Goal: Information Seeking & Learning: Learn about a topic

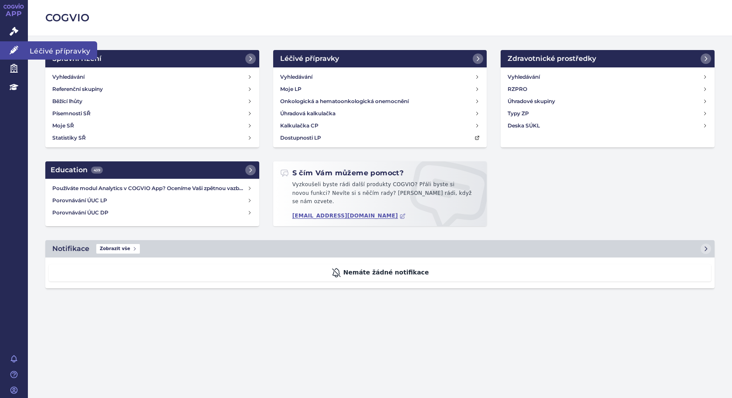
click at [8, 41] on link "Léčivé přípravky" at bounding box center [14, 50] width 28 height 18
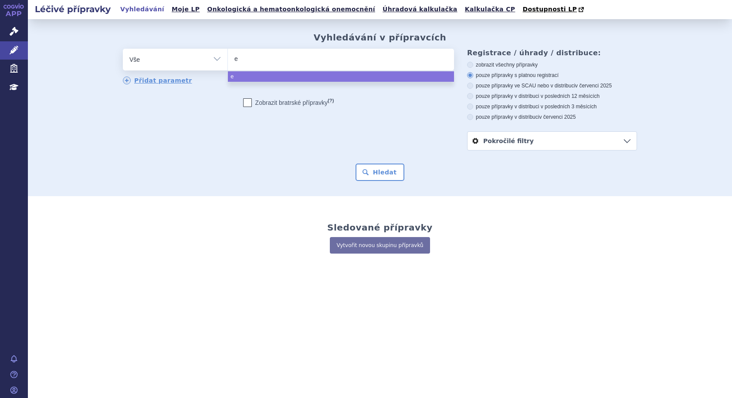
type input "ey"
type input "eyl"
type input "eyle"
type input "[MEDICAL_DATA]"
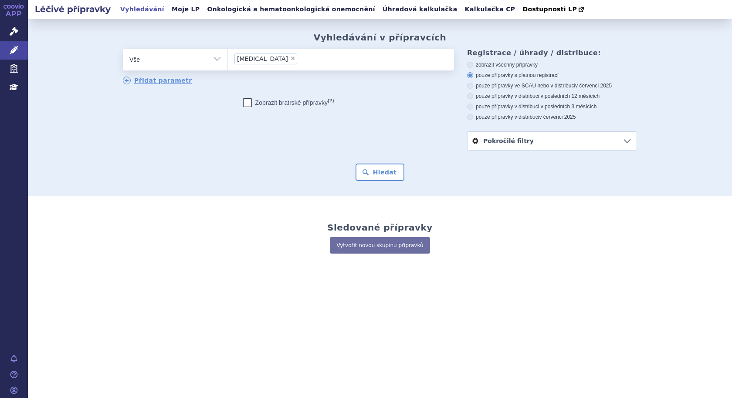
select select "eylea"
click at [391, 172] on button "Hledat" at bounding box center [379, 172] width 49 height 17
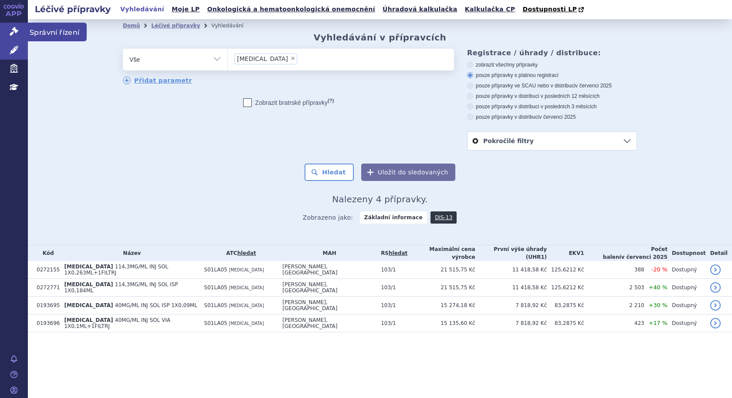
click at [55, 31] on span "Správní řízení" at bounding box center [57, 32] width 59 height 18
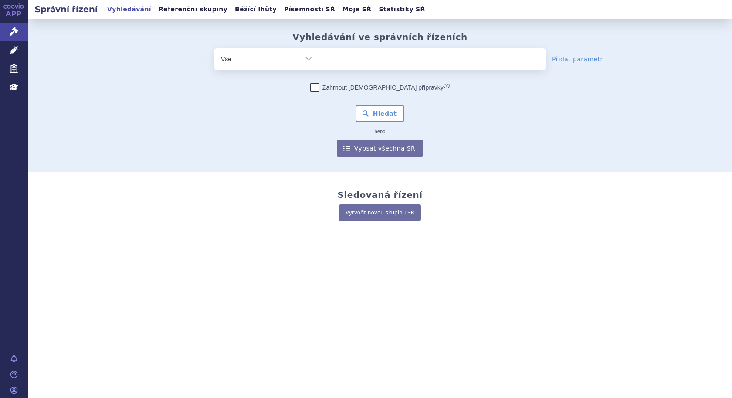
click at [344, 60] on ul at bounding box center [432, 57] width 226 height 18
click at [319, 60] on select at bounding box center [319, 59] width 0 height 22
type input "ey"
type input "eyle"
type input "[MEDICAL_DATA]"
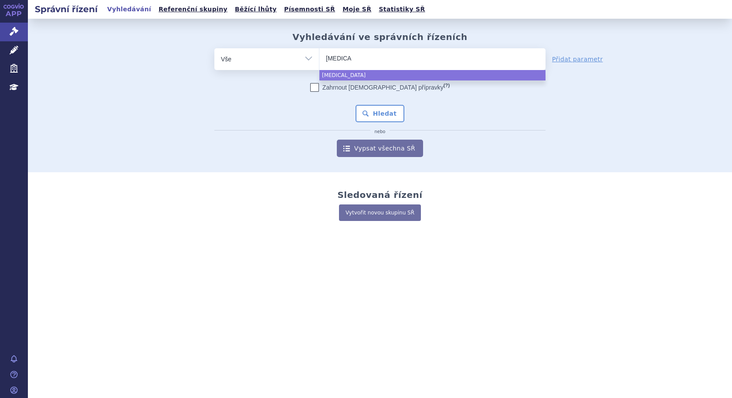
select select "eylea"
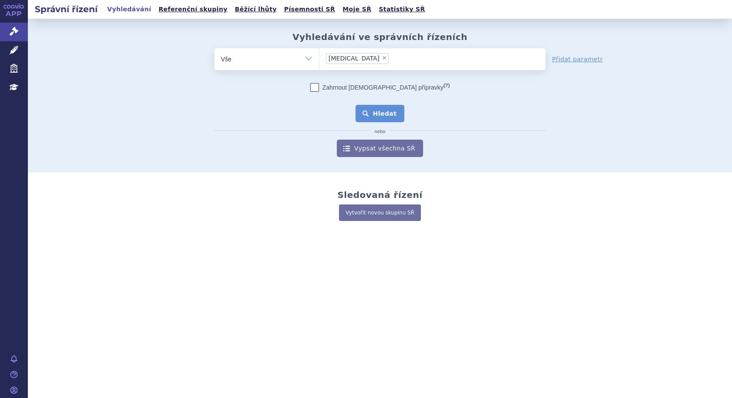
click at [371, 110] on button "Hledat" at bounding box center [379, 113] width 49 height 17
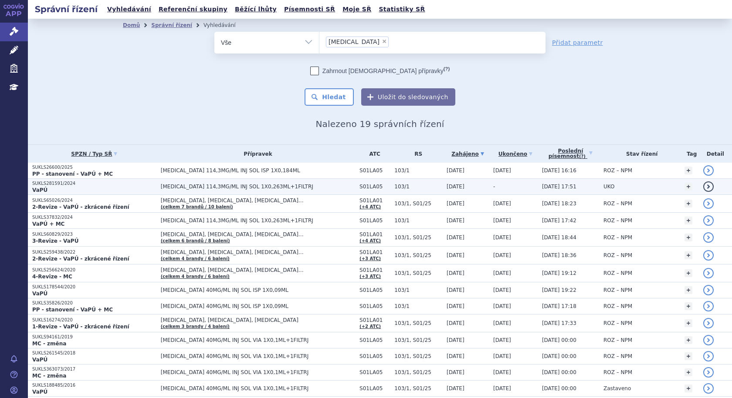
click at [80, 187] on p "VaPÚ" at bounding box center [94, 190] width 124 height 7
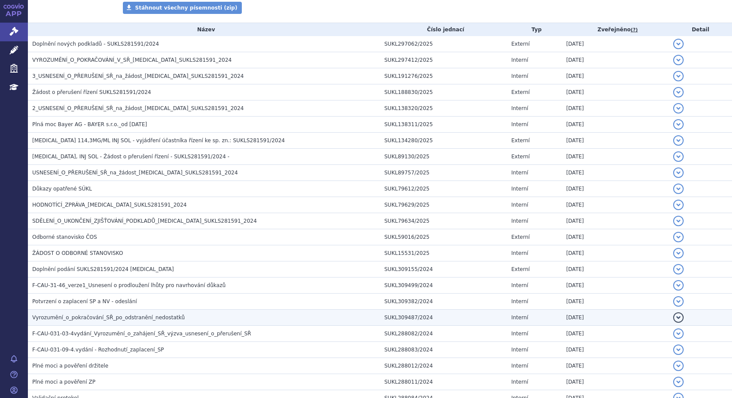
scroll to position [241, 0]
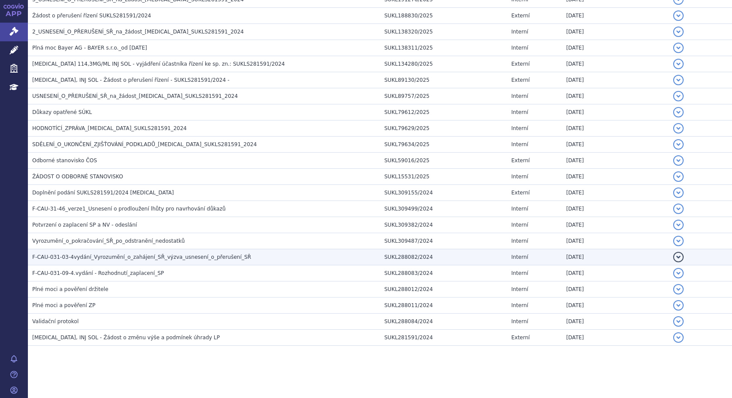
click at [92, 261] on h3 "F-CAU-031-03-4vydání_Vyrozumění_o_zahájení_SŘ_výzva_usnesení_o_přerušení_SŘ" at bounding box center [205, 257] width 347 height 9
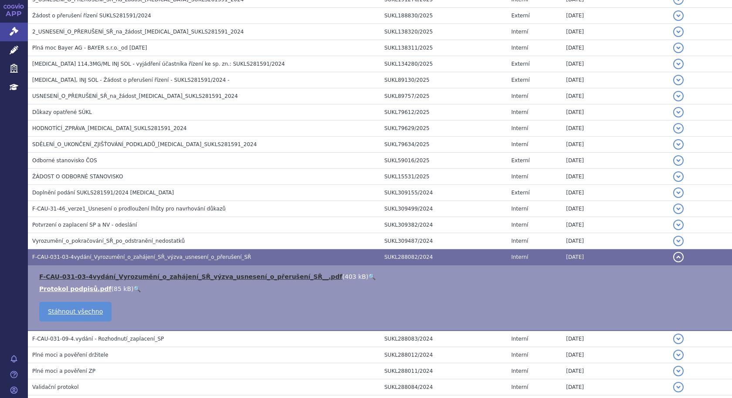
click at [98, 276] on link "F-CAU-031-03-4vydání_Vyrozumění_o_zahájení_SŘ_výzva_usnesení_o_přerušení_SŘ__.p…" at bounding box center [190, 276] width 303 height 7
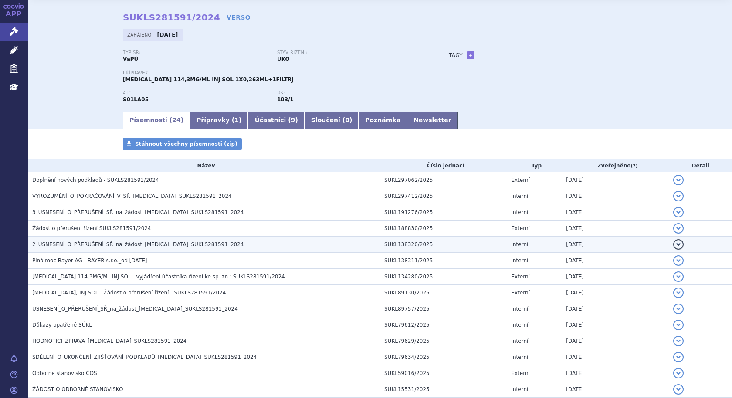
scroll to position [0, 0]
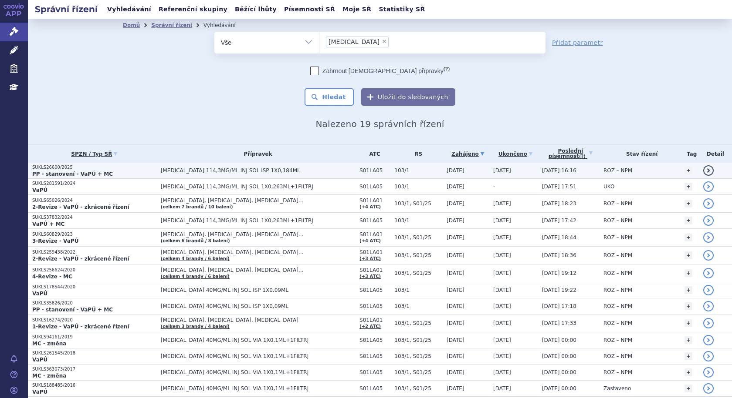
click at [54, 170] on p "SUKLS26600/2025" at bounding box center [94, 168] width 124 height 6
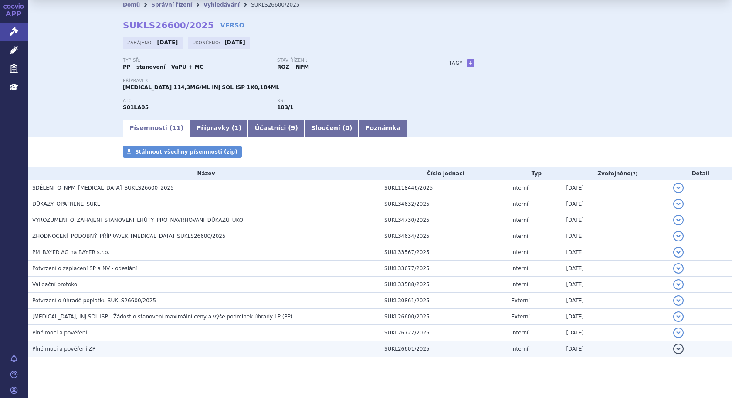
scroll to position [32, 0]
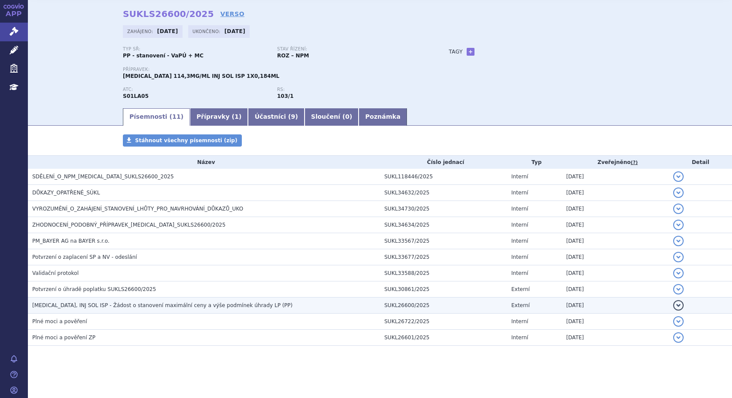
click at [111, 304] on span "EYLEA, INJ SOL ISP - Žádost o stanovení maximální ceny a výše podmínek úhrady L…" at bounding box center [162, 306] width 260 height 6
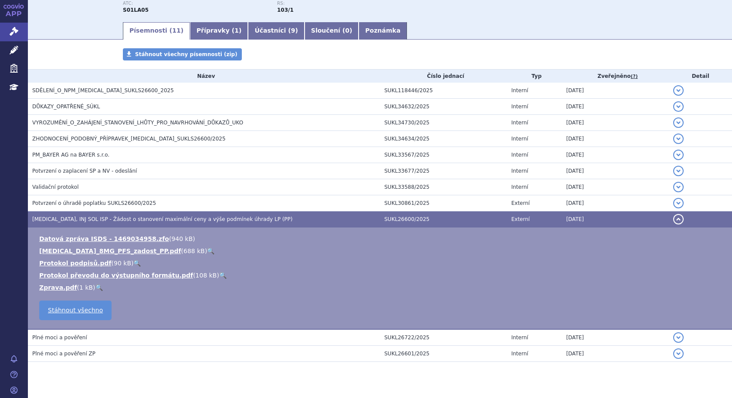
scroll to position [119, 0]
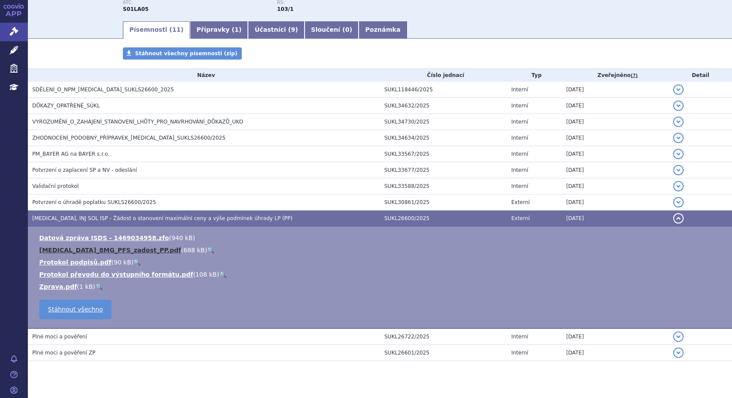
click at [69, 250] on link "EYLEA_8MG_PFS_zadost_PP.pdf" at bounding box center [110, 250] width 142 height 7
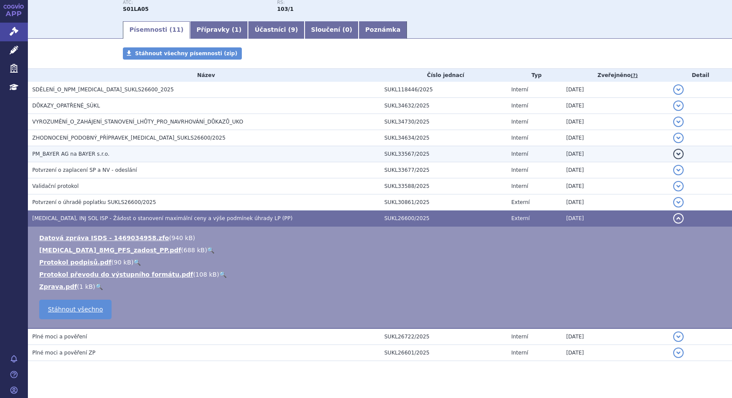
click at [72, 155] on span "PM_BAYER AG na BAYER s.r.o." at bounding box center [70, 154] width 77 height 6
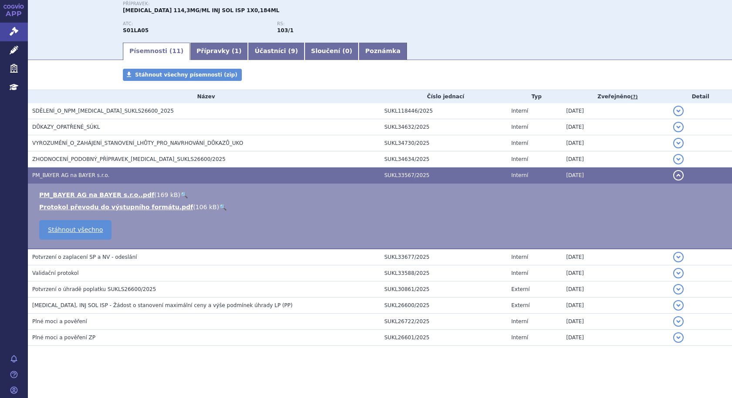
scroll to position [98, 0]
click at [111, 197] on link "PM_BAYER AG na BAYER s.r.o..pdf" at bounding box center [96, 195] width 115 height 7
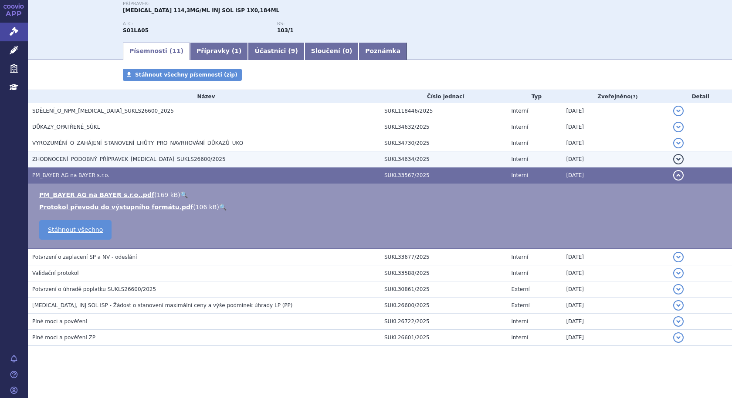
click at [172, 159] on span "ZHODNOCENÍ_PODOBNÝ_PŘÍPRAVEK_EYLEA_SUKLS26600/2025" at bounding box center [128, 159] width 193 height 6
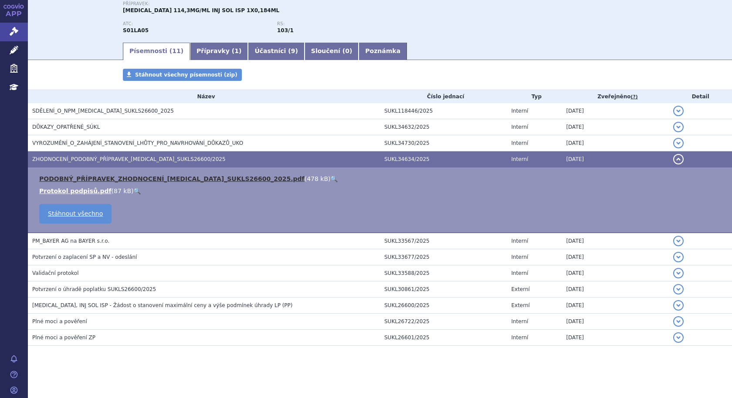
click at [150, 178] on link "PODOBNÝ_PŘÍPRAVEK_ZHODNOCENÍ_EYLEA_SUKLS26600_2025.pdf" at bounding box center [171, 178] width 265 height 7
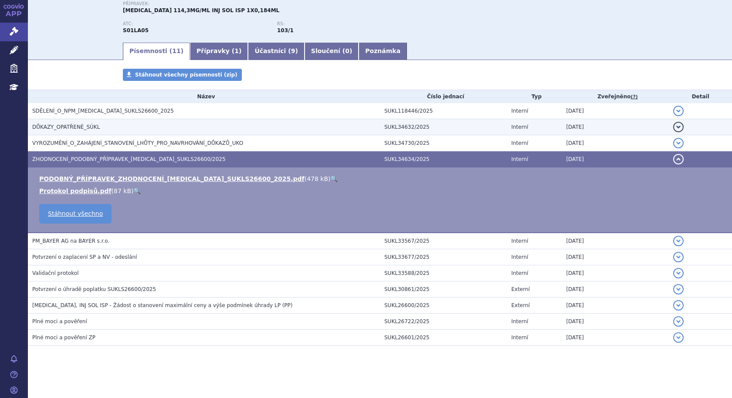
click at [73, 129] on span "DŮKAZY_OPATŘENÉ_SÚKL" at bounding box center [65, 127] width 67 height 6
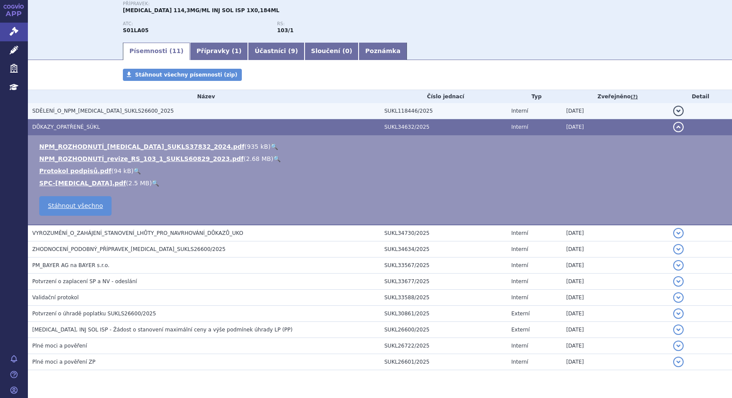
click at [63, 111] on span "SDĚLENÍ_O_NPM_EYLEA_SUKLS26600_2025" at bounding box center [103, 111] width 142 height 6
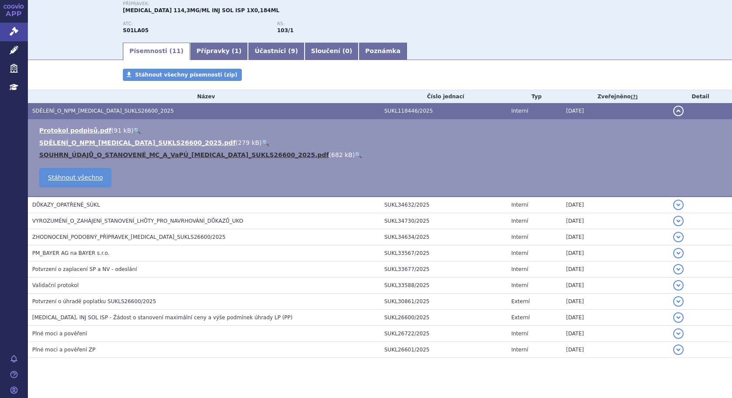
click at [70, 158] on link "SOUHRN_ÚDAJŮ_O_STANOVENÉ_MC_A_VaPÚ_EYLEA_SUKLS26600_2025.pdf" at bounding box center [184, 155] width 290 height 7
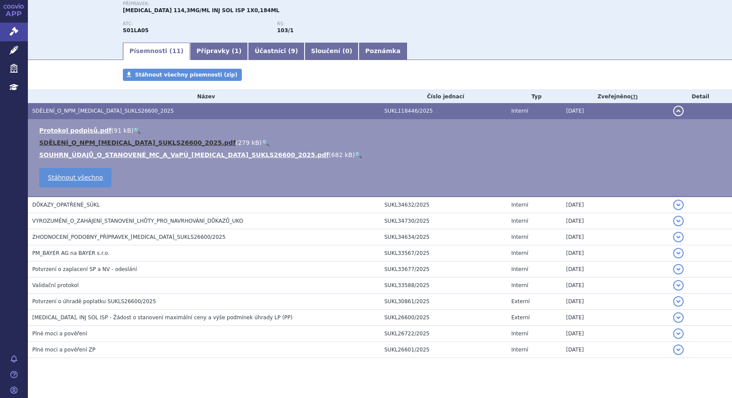
click at [127, 142] on link "SDĚLENÍ_O_NPM_EYLEA_SUKLS26600_2025.pdf" at bounding box center [137, 142] width 196 height 7
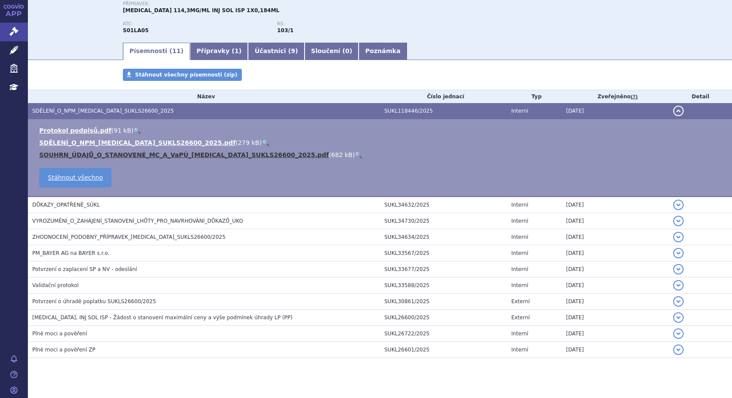
click at [182, 155] on link "SOUHRN_ÚDAJŮ_O_STANOVENÉ_MC_A_VaPÚ_EYLEA_SUKLS26600_2025.pdf" at bounding box center [184, 155] width 290 height 7
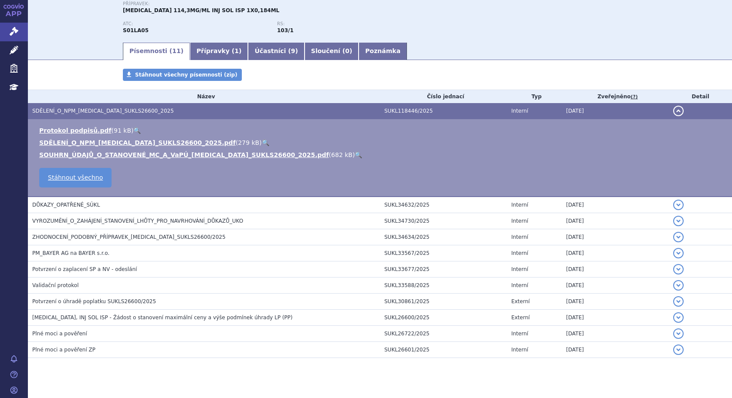
click at [61, 107] on h3 "SDĚLENÍ_O_NPM_EYLEA_SUKLS26600_2025" at bounding box center [205, 111] width 347 height 9
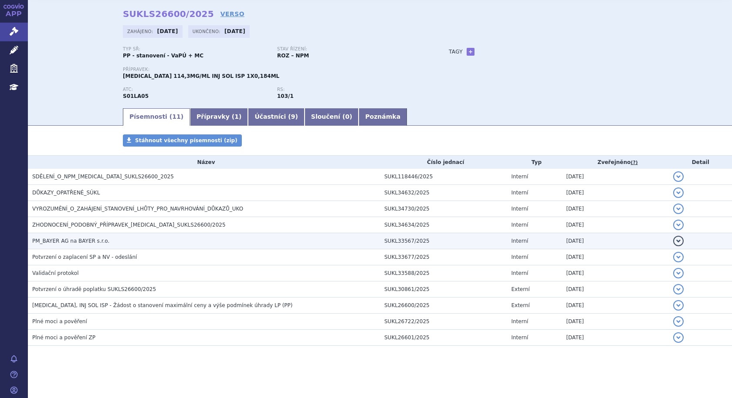
click at [61, 242] on span "PM_BAYER AG na BAYER s.r.o." at bounding box center [70, 241] width 77 height 6
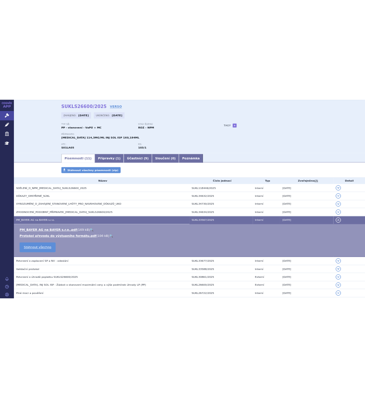
scroll to position [98, 0]
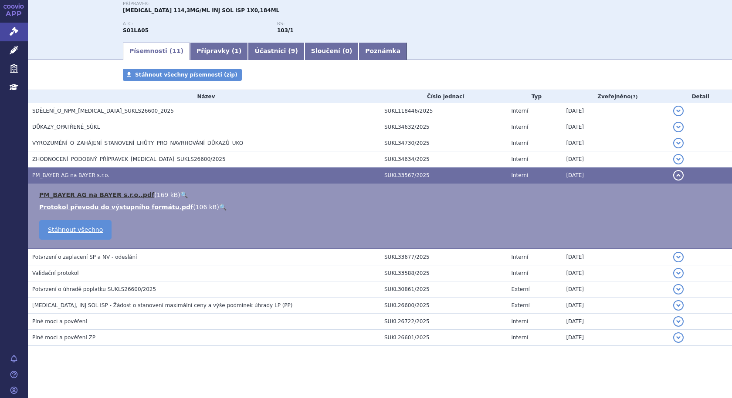
click at [114, 194] on link "PM_BAYER AG na BAYER s.r.o..pdf" at bounding box center [96, 195] width 115 height 7
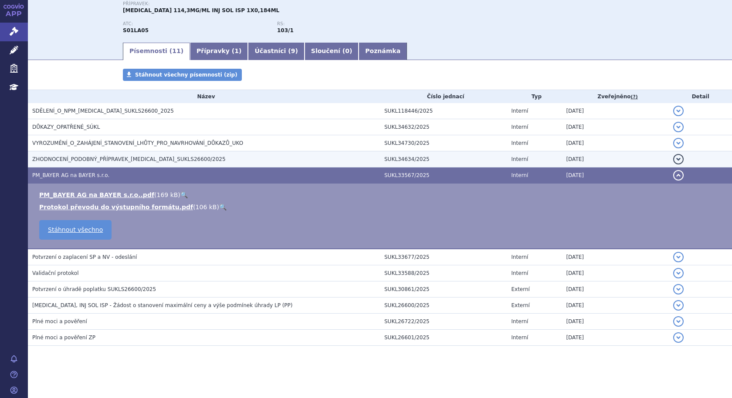
click at [124, 163] on h3 "ZHODNOCENÍ_PODOBNÝ_PŘÍPRAVEK_EYLEA_SUKLS26600/2025" at bounding box center [205, 159] width 347 height 9
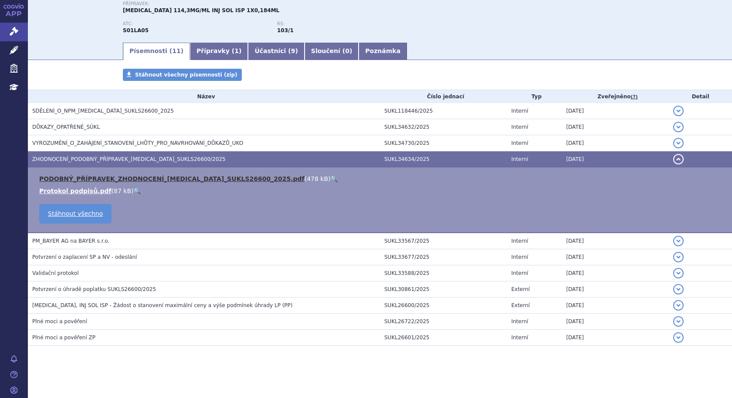
click at [165, 179] on link "PODOBNÝ_PŘÍPRAVEK_ZHODNOCENÍ_EYLEA_SUKLS26600_2025.pdf" at bounding box center [171, 178] width 265 height 7
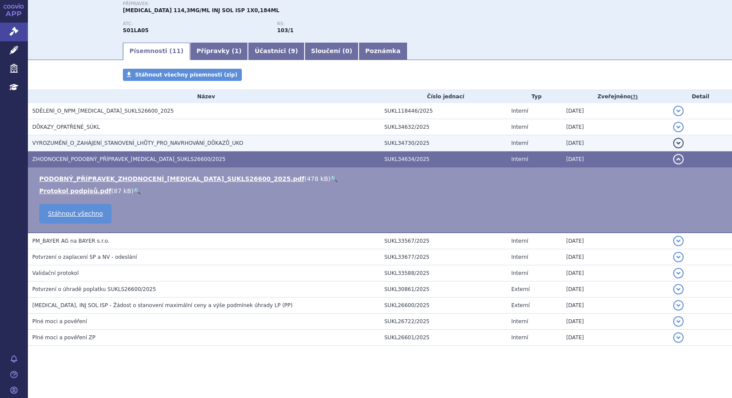
click at [156, 143] on span "VYROZUMĚNÍ_O_ZAHÁJENÍ_STANOVENÍ_LHŮTY_PRO_NAVRHOVÁNÍ_DŮKAZŮ_UKO" at bounding box center [137, 143] width 211 height 6
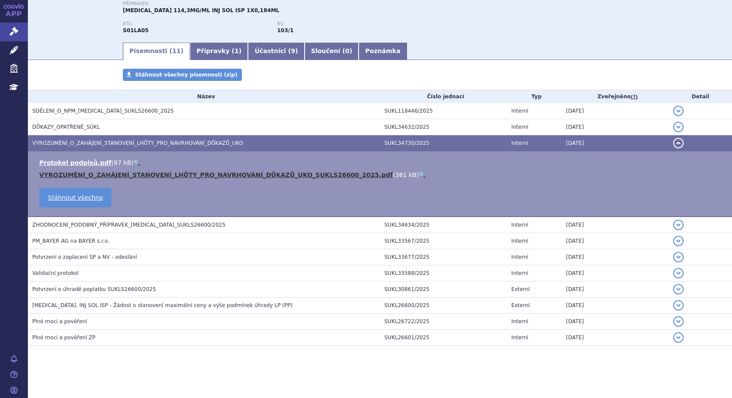
click at [323, 178] on link "VYROZUMĚNÍ_O_ZAHÁJENÍ_STANOVENÍ_LHŮTY_PRO_NAVRHOVÁNÍ_DŮKAZŮ_UKO_SUKLS26600_2025…" at bounding box center [216, 175] width 354 height 7
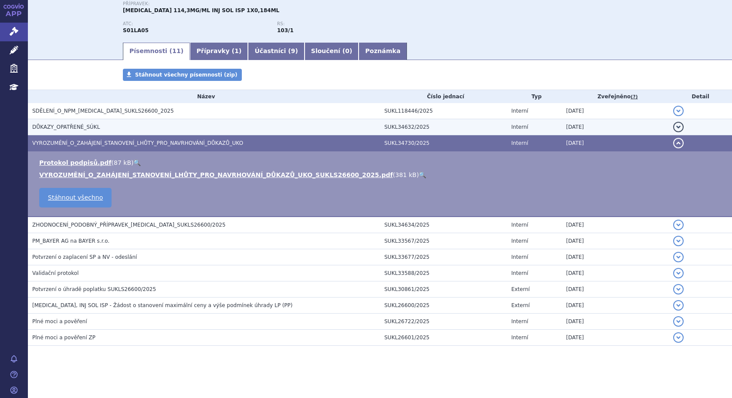
click at [80, 129] on span "DŮKAZY_OPATŘENÉ_SÚKL" at bounding box center [65, 127] width 67 height 6
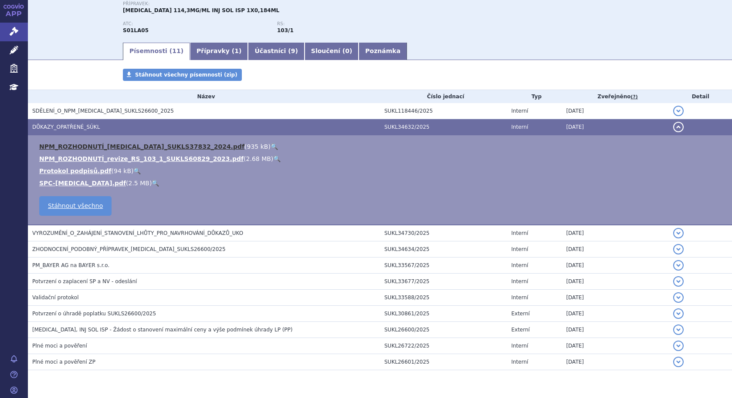
click at [86, 146] on link "NPM_ROZHODNUTÍ_EYLEA_SUKLS37832_2024.pdf" at bounding box center [141, 146] width 205 height 7
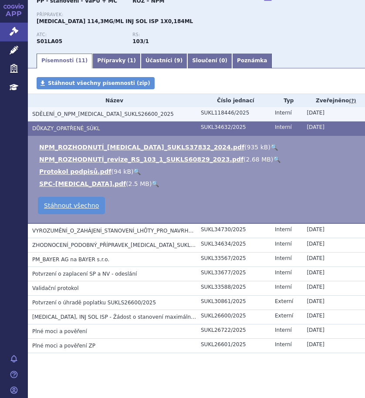
click at [67, 115] on span "SDĚLENÍ_O_NPM_EYLEA_SUKLS26600_2025" at bounding box center [103, 114] width 142 height 6
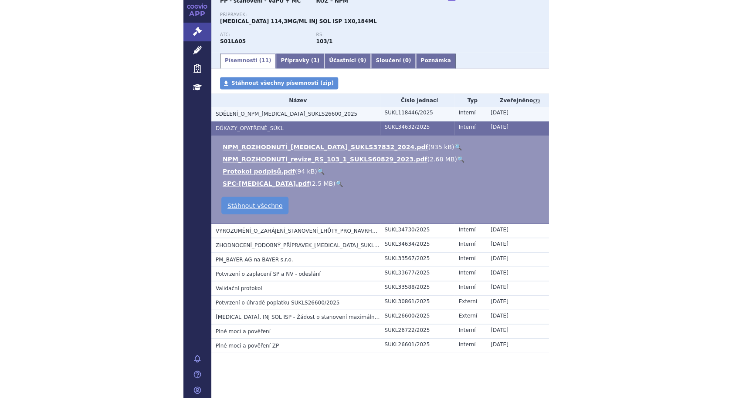
scroll to position [93, 0]
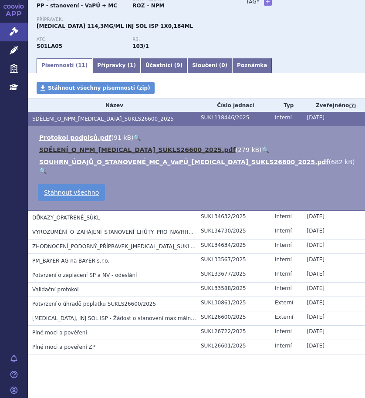
click at [82, 152] on link "SDĚLENÍ_O_NPM_EYLEA_SUKLS26600_2025.pdf" at bounding box center [137, 149] width 196 height 7
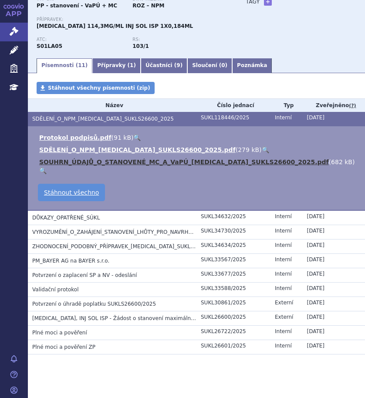
click at [77, 159] on link "SOUHRN_ÚDAJŮ_O_STANOVENÉ_MC_A_VaPÚ_EYLEA_SUKLS26600_2025.pdf" at bounding box center [184, 162] width 290 height 7
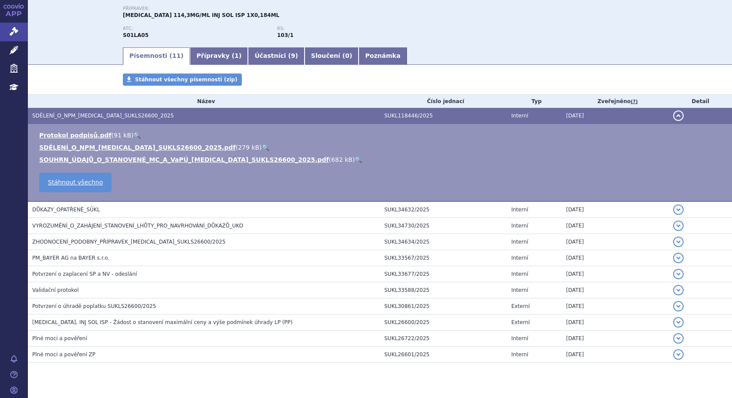
scroll to position [0, 0]
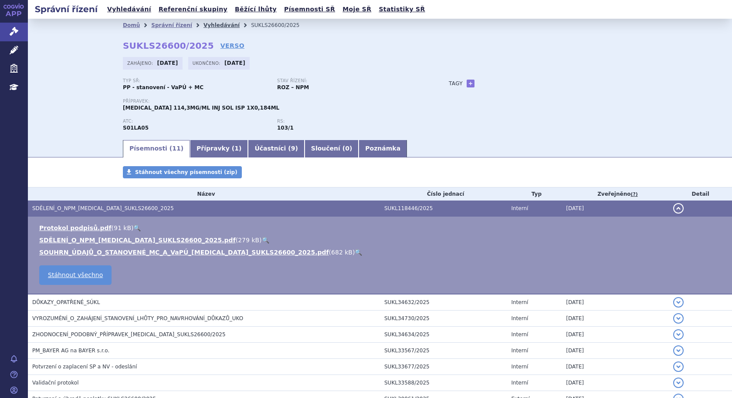
click at [203, 26] on link "Vyhledávání" at bounding box center [221, 25] width 36 height 6
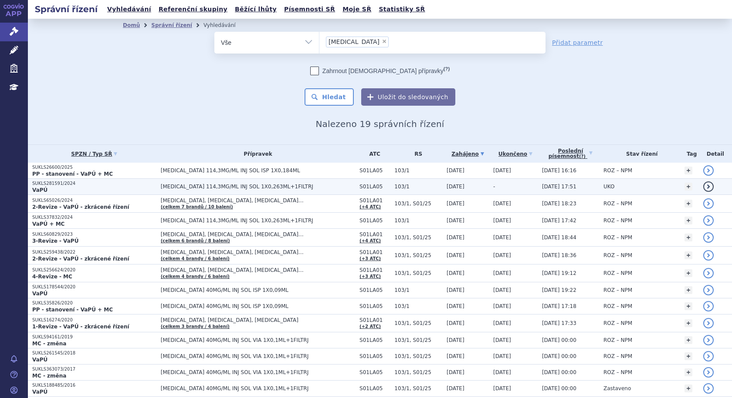
click at [207, 189] on span "[MEDICAL_DATA] 114,3MG/ML INJ SOL 1X0,263ML+1FILTRJ" at bounding box center [258, 187] width 194 height 6
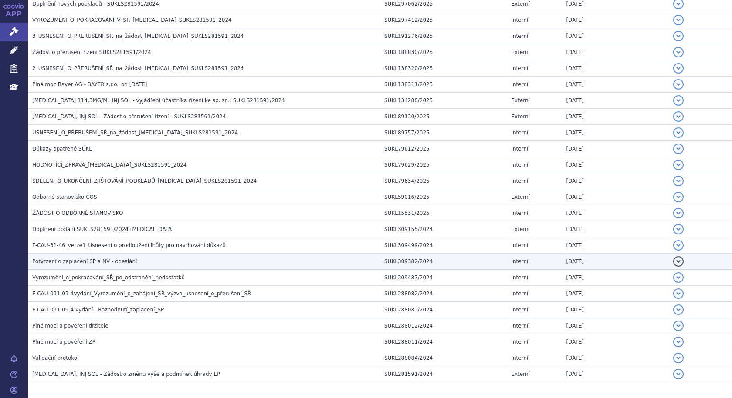
scroll to position [241, 0]
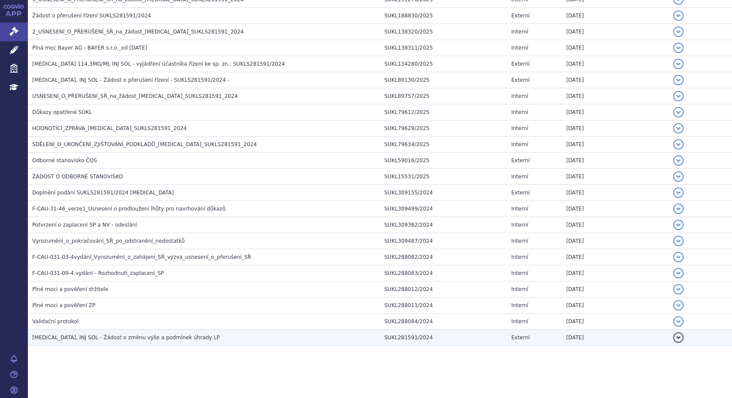
click at [130, 338] on span "EYLEA, INJ SOL - Žádost o změnu výše a podmínek úhrady LP" at bounding box center [125, 338] width 187 height 6
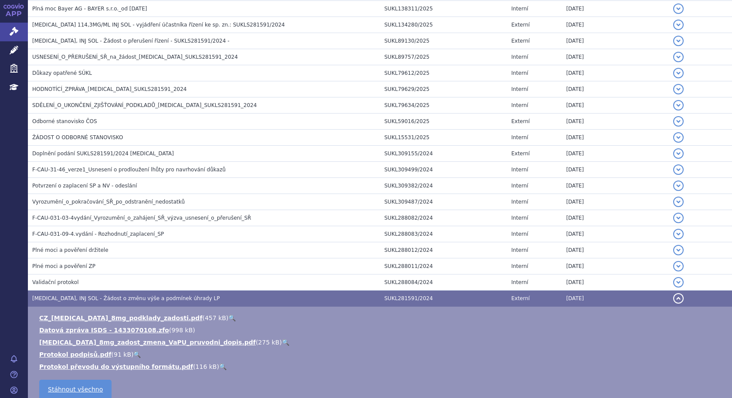
scroll to position [328, 0]
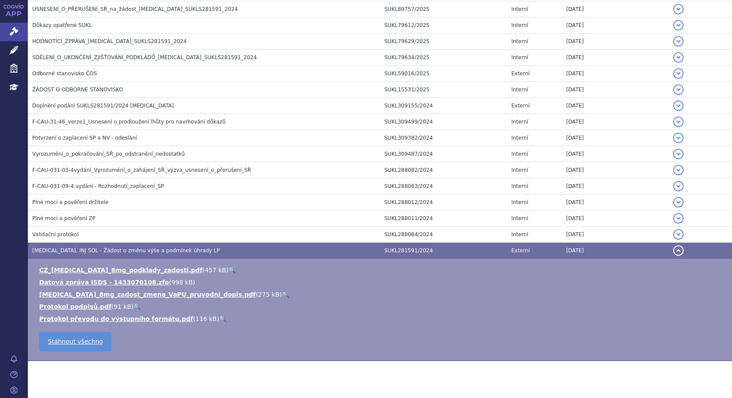
click at [66, 249] on span "EYLEA, INJ SOL - Žádost o změnu výše a podmínek úhrady LP" at bounding box center [125, 251] width 187 height 6
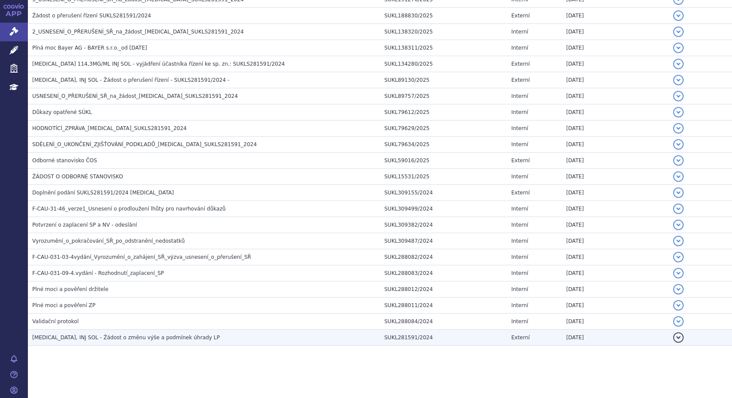
click at [69, 338] on span "EYLEA, INJ SOL - Žádost o změnu výše a podmínek úhrady LP" at bounding box center [125, 338] width 187 height 6
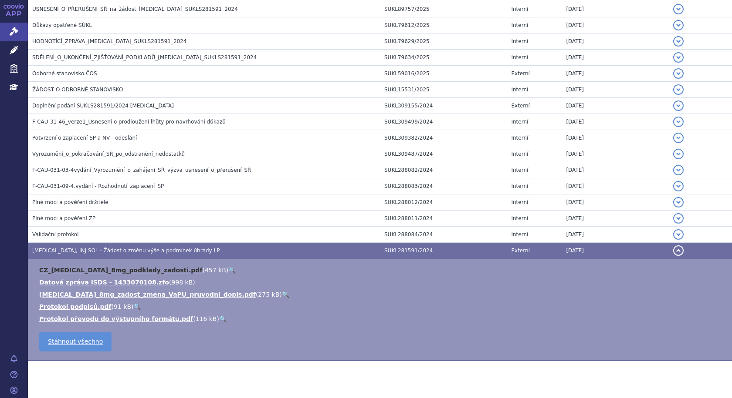
click at [102, 272] on link "CZ_EYLEA_8mg_podklady_zadosti.pdf" at bounding box center [120, 270] width 163 height 7
click at [48, 249] on span "EYLEA, INJ SOL - Žádost o změnu výše a podmínek úhrady LP" at bounding box center [125, 251] width 187 height 6
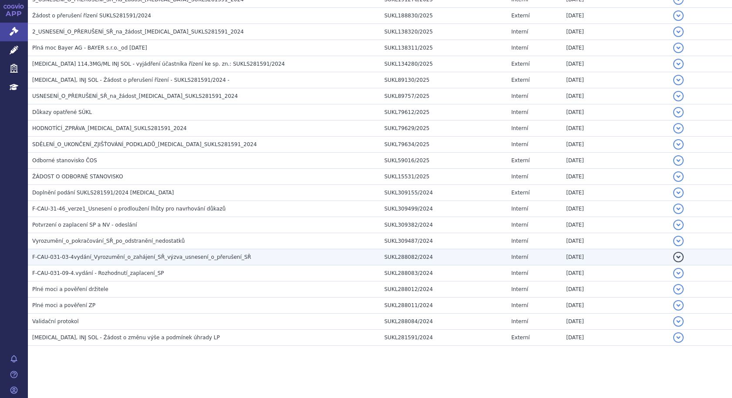
scroll to position [241, 0]
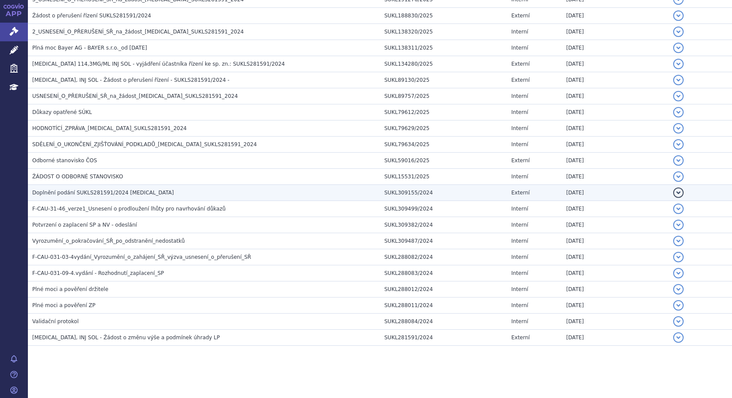
click at [79, 195] on span "Doplnění podání SUKLS281591/2024 EYLEA" at bounding box center [103, 193] width 142 height 6
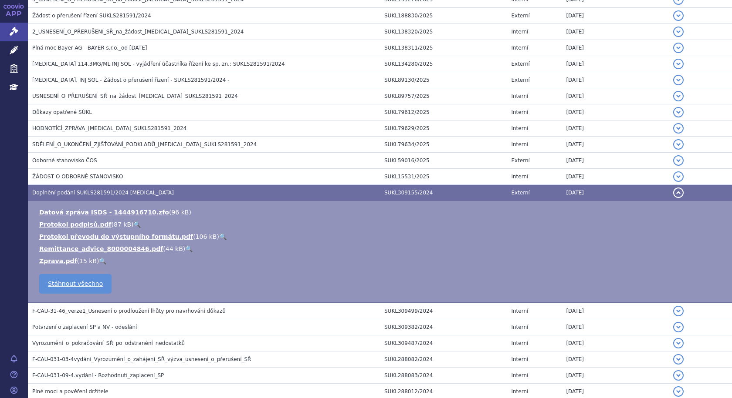
scroll to position [328, 0]
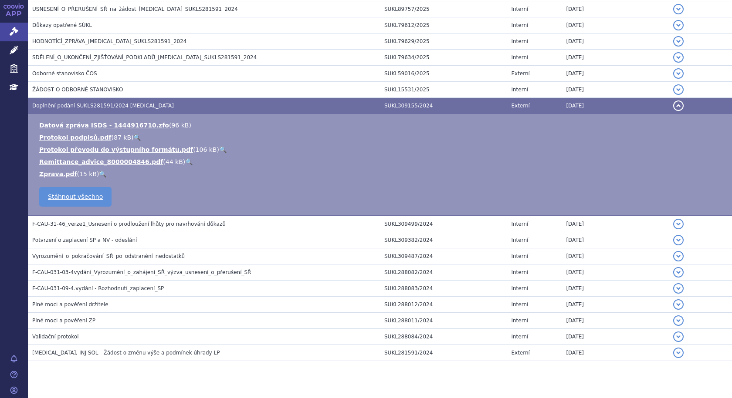
click at [65, 104] on span "Doplnění podání SUKLS281591/2024 EYLEA" at bounding box center [103, 106] width 142 height 6
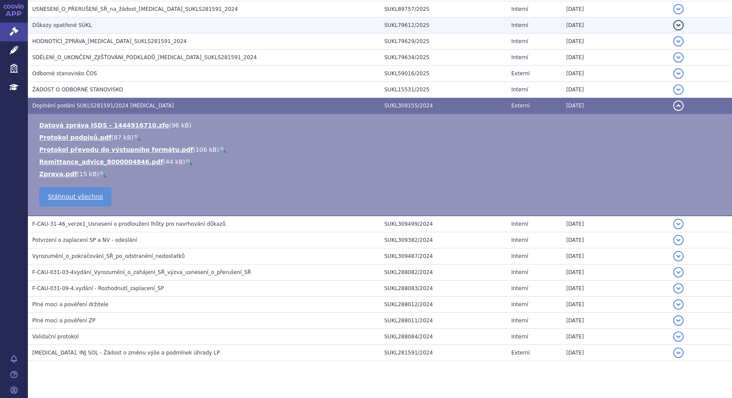
scroll to position [241, 0]
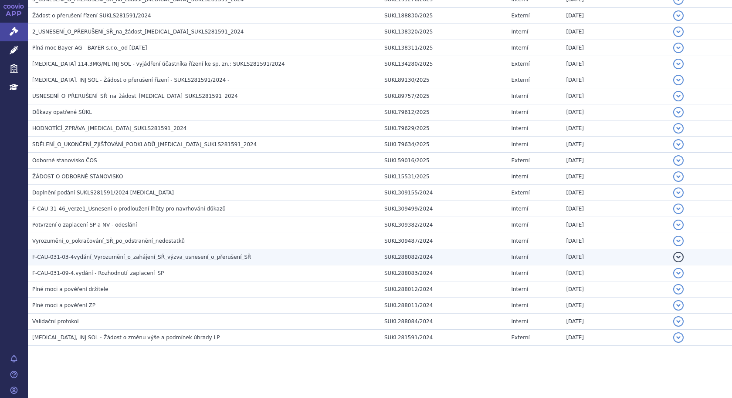
click at [148, 258] on span "F-CAU-031-03-4vydání_Vyrozumění_o_zahájení_SŘ_výzva_usnesení_o_přerušení_SŘ" at bounding box center [141, 257] width 219 height 6
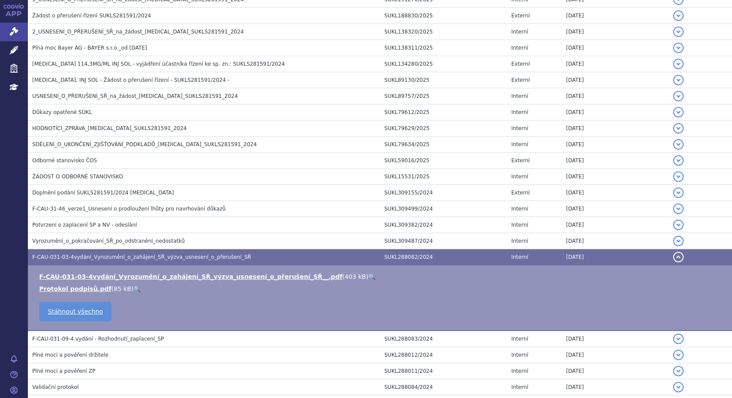
scroll to position [307, 0]
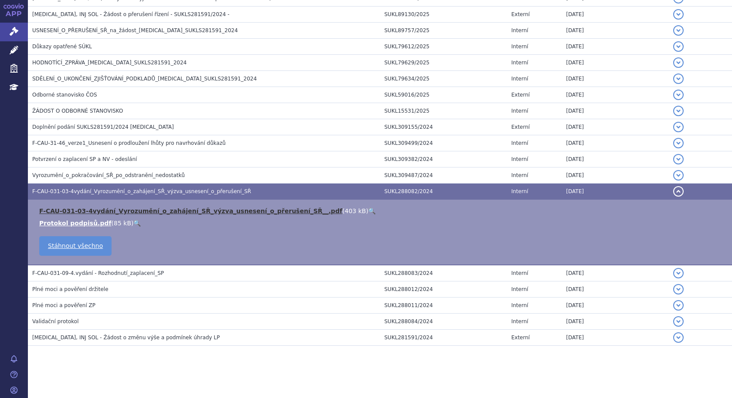
click at [72, 209] on link "F-CAU-031-03-4vydání_Vyrozumění_o_zahájení_SŘ_výzva_usnesení_o_přerušení_SŘ__.p…" at bounding box center [190, 211] width 303 height 7
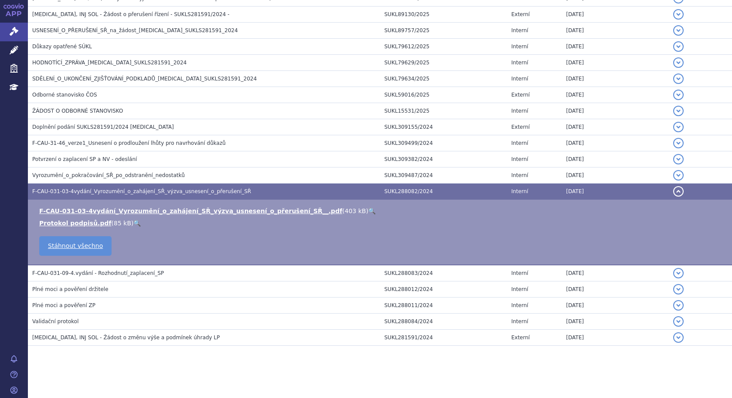
click at [93, 190] on span "F-CAU-031-03-4vydání_Vyrozumění_o_zahájení_SŘ_výzva_usnesení_o_přerušení_SŘ" at bounding box center [141, 192] width 219 height 6
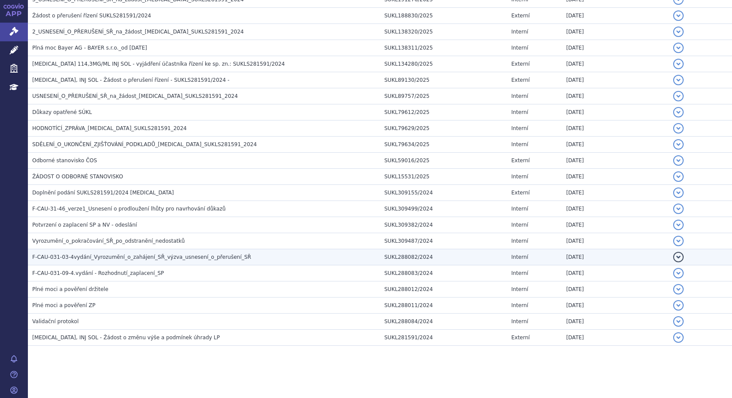
scroll to position [241, 0]
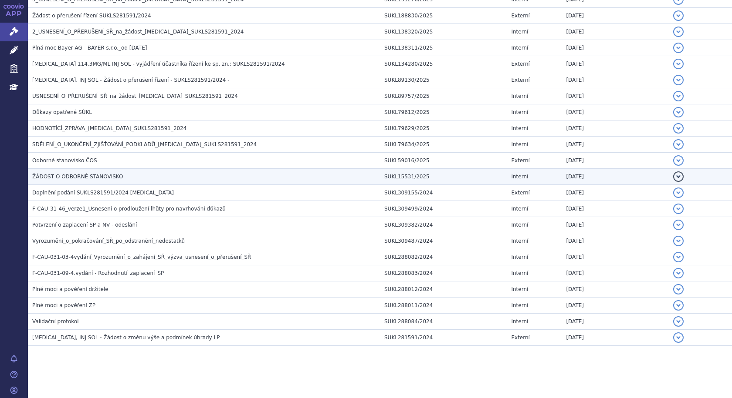
click at [89, 177] on span "ŽÁDOST O ODBORNÉ STANOVISKO" at bounding box center [77, 177] width 91 height 6
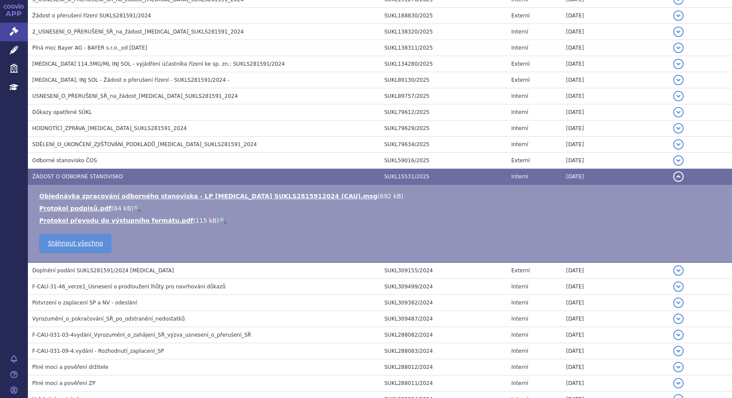
scroll to position [307, 0]
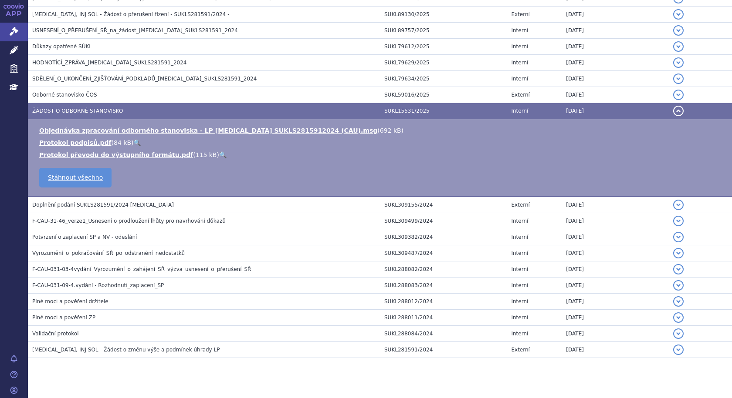
click at [95, 112] on span "ŽÁDOST O ODBORNÉ STANOVISKO" at bounding box center [77, 111] width 91 height 6
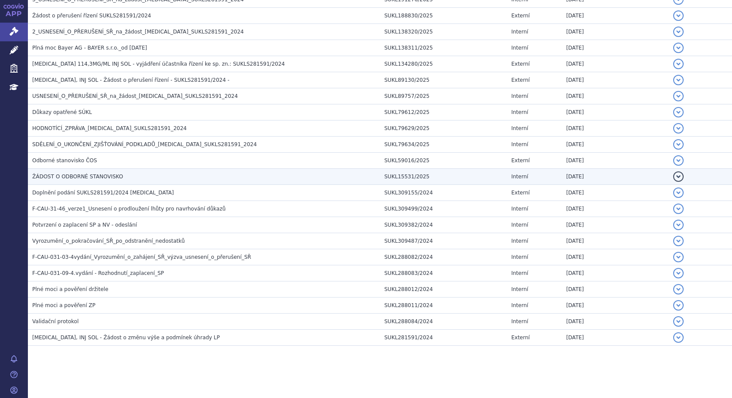
scroll to position [241, 0]
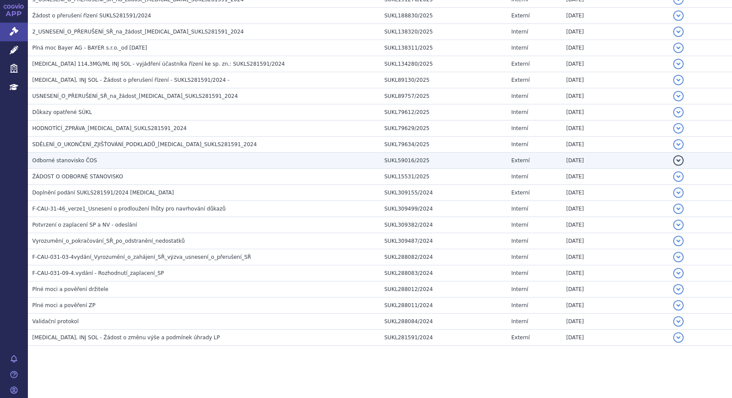
click at [66, 160] on span "Odborné stanovisko ČOS" at bounding box center [64, 161] width 65 height 6
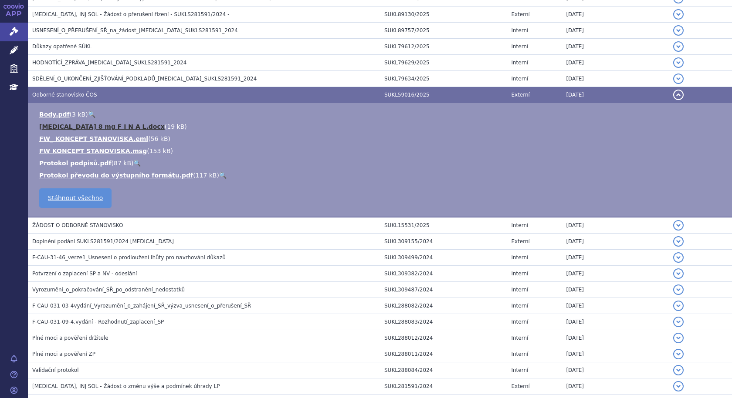
click at [84, 128] on link "Eylea 8 mg F I N A L.docx" at bounding box center [101, 126] width 125 height 7
click at [85, 124] on link "Eylea 8 mg F I N A L.docx" at bounding box center [101, 126] width 125 height 7
click at [69, 92] on span "Odborné stanovisko ČOS" at bounding box center [64, 95] width 65 height 6
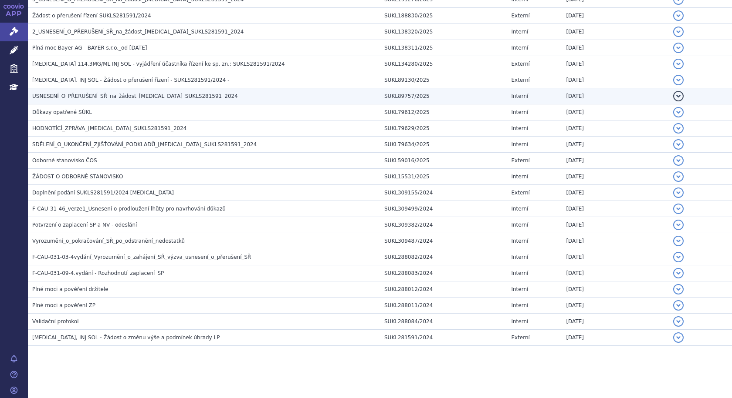
scroll to position [241, 0]
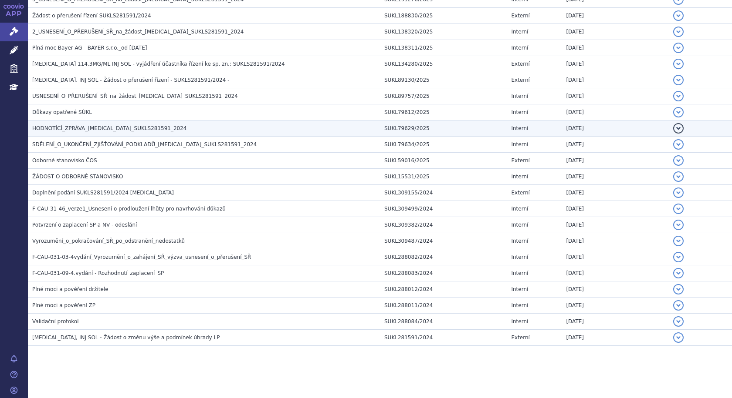
click at [64, 128] on span "HODNOTÍCÍ_ZPRÁVA_EYLEA_SUKLS281591_2024" at bounding box center [109, 128] width 155 height 6
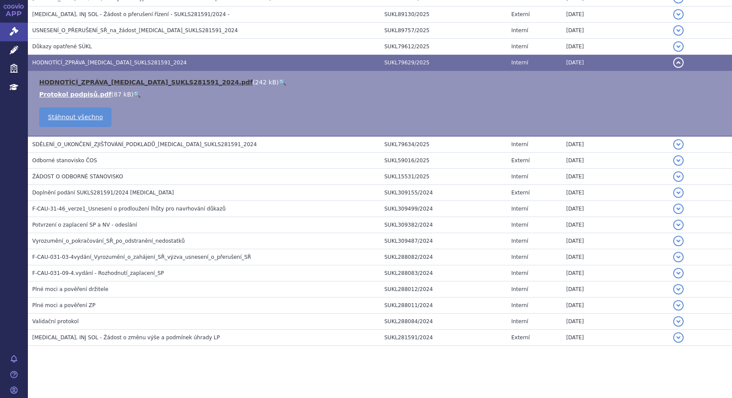
click at [69, 84] on link "HODNOTÍCÍ_ZPRÁVA_EYLEA_SUKLS281591_2024.pdf" at bounding box center [145, 82] width 213 height 7
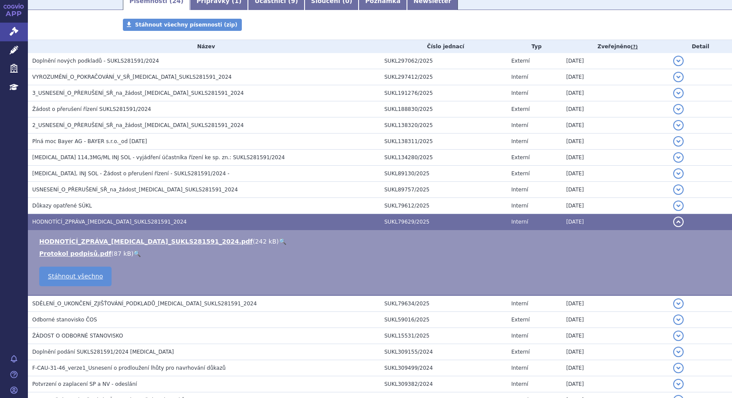
scroll to position [133, 0]
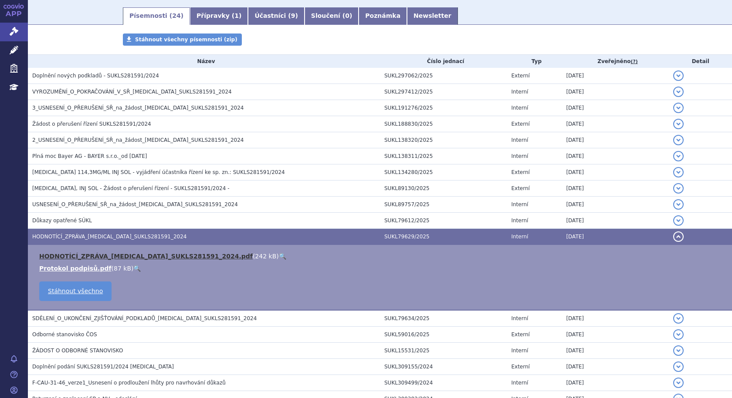
click at [120, 255] on link "HODNOTÍCÍ_ZPRÁVA_EYLEA_SUKLS281591_2024.pdf" at bounding box center [145, 256] width 213 height 7
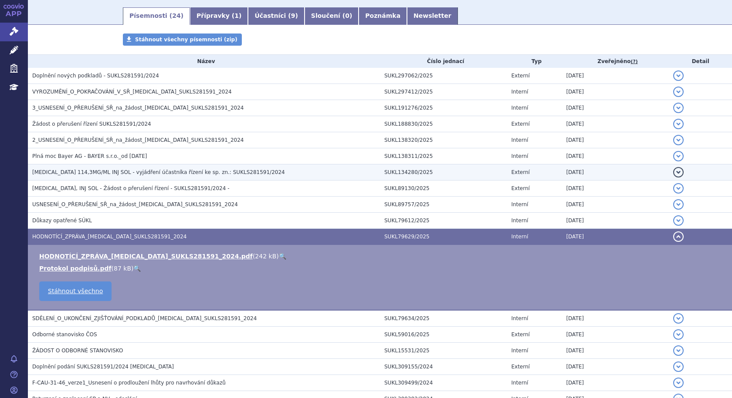
click at [111, 173] on span "EYLEA 114,3MG/ML INJ SOL - vyjádření účastníka řízení ke sp. zn.: SUKLS281591/2…" at bounding box center [158, 172] width 253 height 6
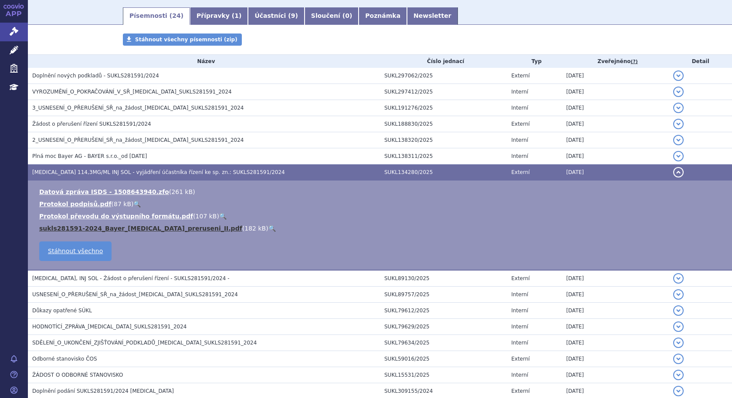
click at [106, 227] on link "sukls281591-2024_Bayer_Eylea_preruseni_II.pdf" at bounding box center [140, 228] width 203 height 7
click at [148, 171] on span "EYLEA 114,3MG/ML INJ SOL - vyjádření účastníka řízení ke sp. zn.: SUKLS281591/2…" at bounding box center [158, 172] width 253 height 6
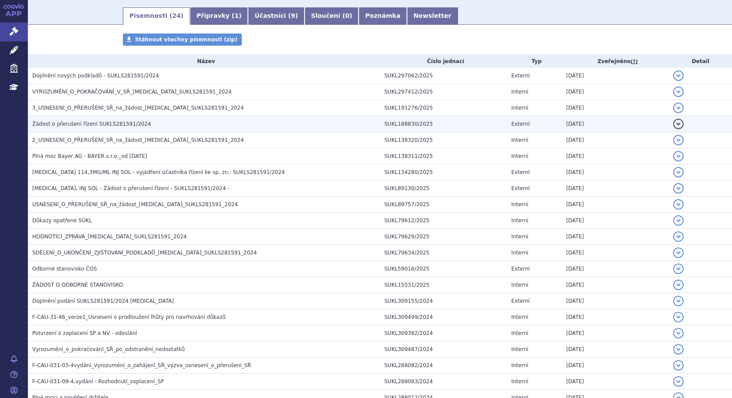
click at [53, 125] on span "Žádost o přerušení řízení SUKLS281591/2024" at bounding box center [91, 124] width 119 height 6
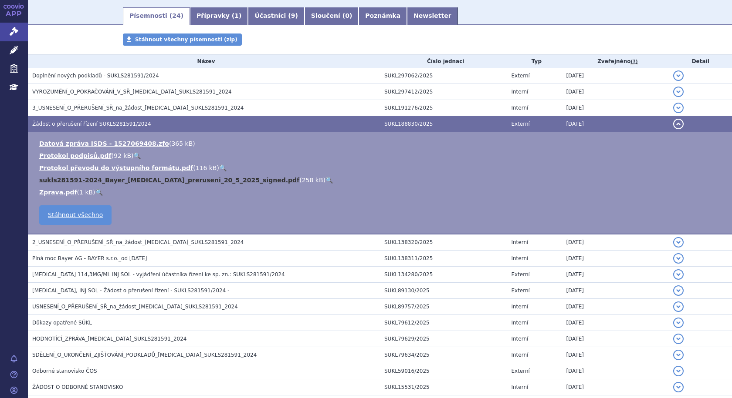
click at [145, 180] on link "sukls281591-2024_Bayer_Eylea_preruseni_20_5_2025_signed.pdf" at bounding box center [169, 180] width 260 height 7
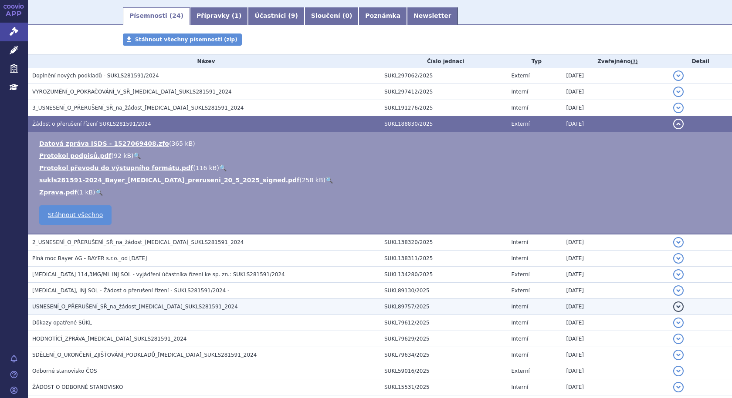
click at [110, 307] on span "USNESENÍ_O_PŘERUŠENÍ_SŘ_na_žádost_EYLEA_SUKLS281591_2024" at bounding box center [135, 307] width 206 height 6
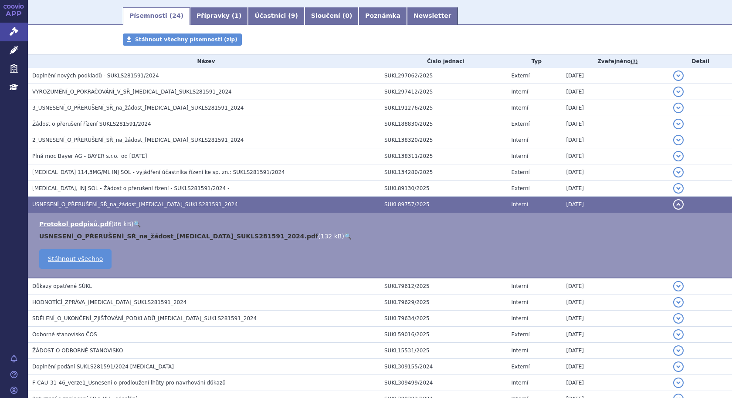
click at [104, 234] on link "USNESENÍ_O_PŘERUŠENÍ_SŘ_na_žádost_EYLEA_SUKLS281591_2024.pdf" at bounding box center [178, 236] width 279 height 7
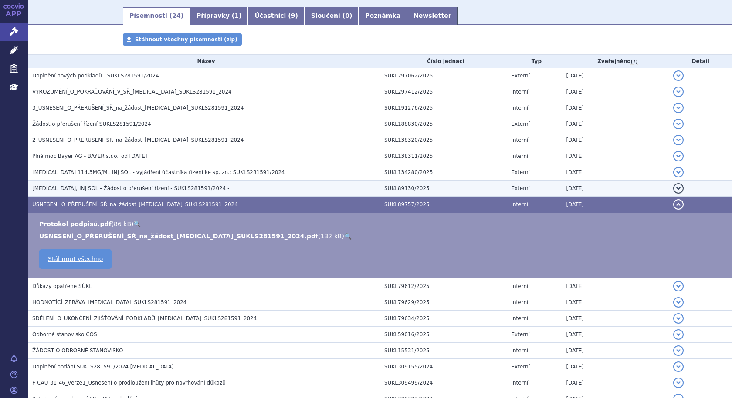
click at [118, 187] on span "EYLEA, INJ SOL - Žádost o přerušení řízení - SUKLS281591/2024 -" at bounding box center [130, 189] width 197 height 6
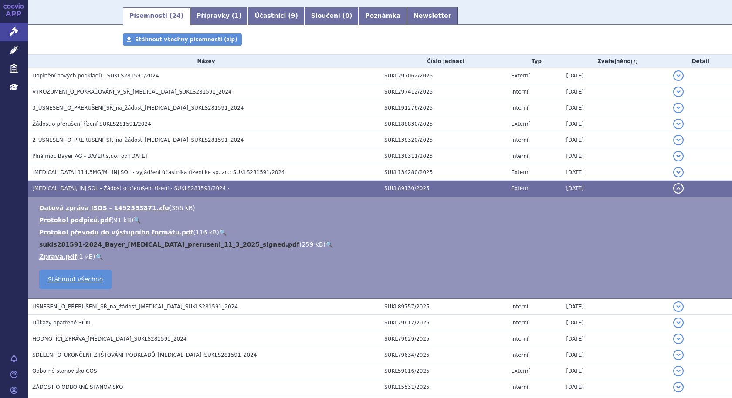
click at [105, 241] on link "sukls281591-2024_Bayer_Eylea_preruseni_11_3_2025_signed.pdf" at bounding box center [169, 244] width 260 height 7
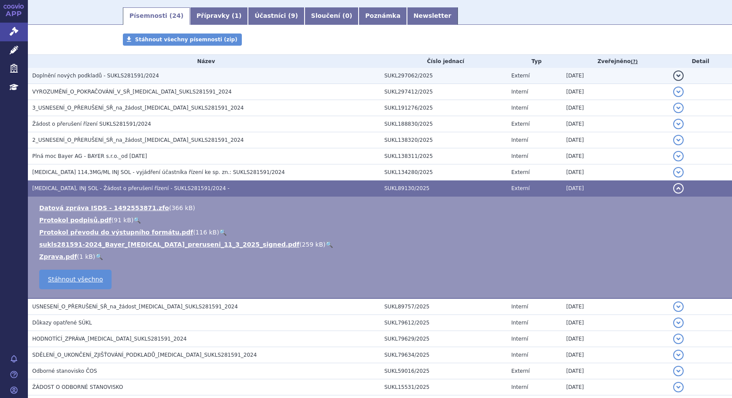
click at [79, 76] on span "Doplnění nových podkladů - SUKLS281591/2024" at bounding box center [95, 76] width 127 height 6
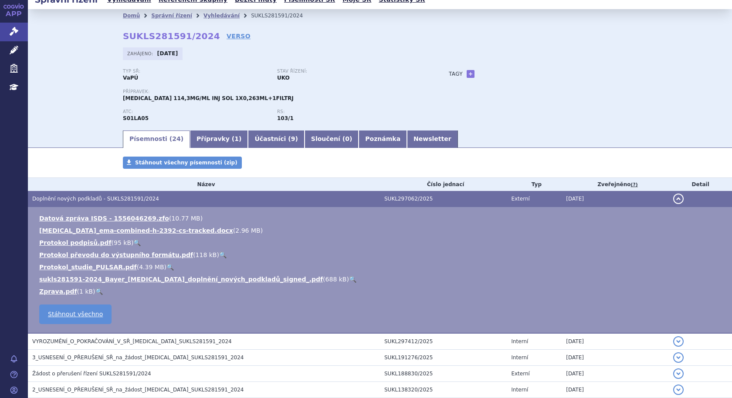
scroll to position [0, 0]
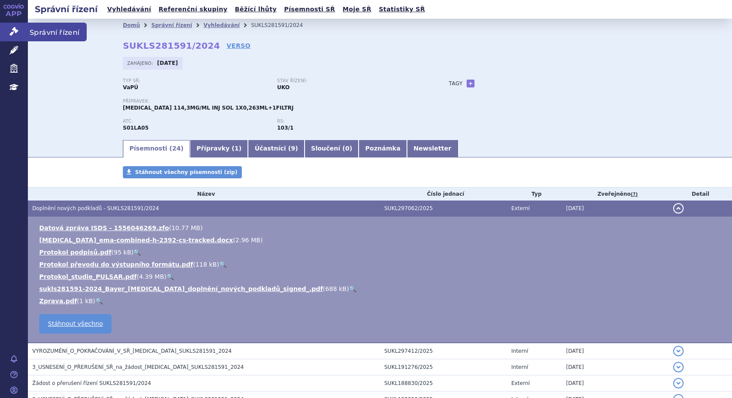
click at [40, 30] on span "Správní řízení" at bounding box center [57, 32] width 59 height 18
